Goal: Transaction & Acquisition: Subscribe to service/newsletter

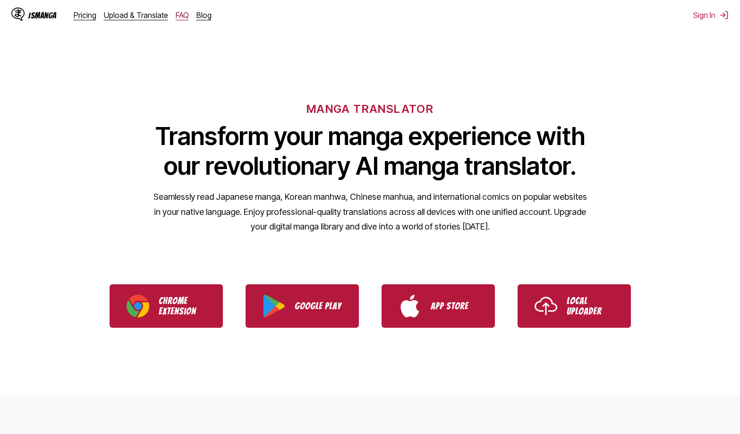
click at [176, 16] on link "FAQ" at bounding box center [182, 14] width 13 height 9
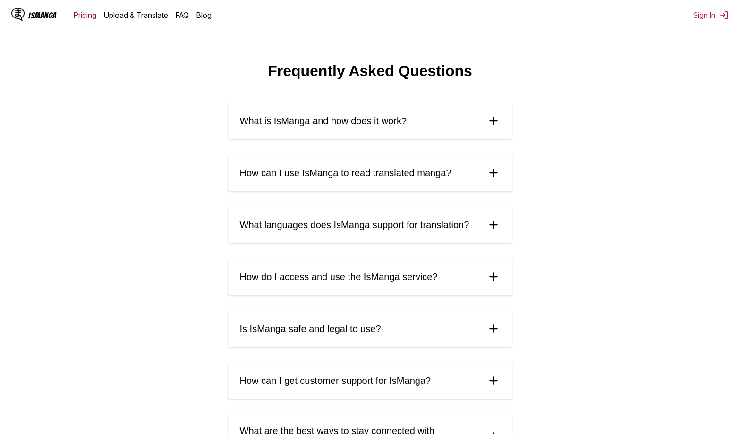
click at [81, 12] on link "Pricing" at bounding box center [85, 14] width 23 height 9
